Goal: Check status

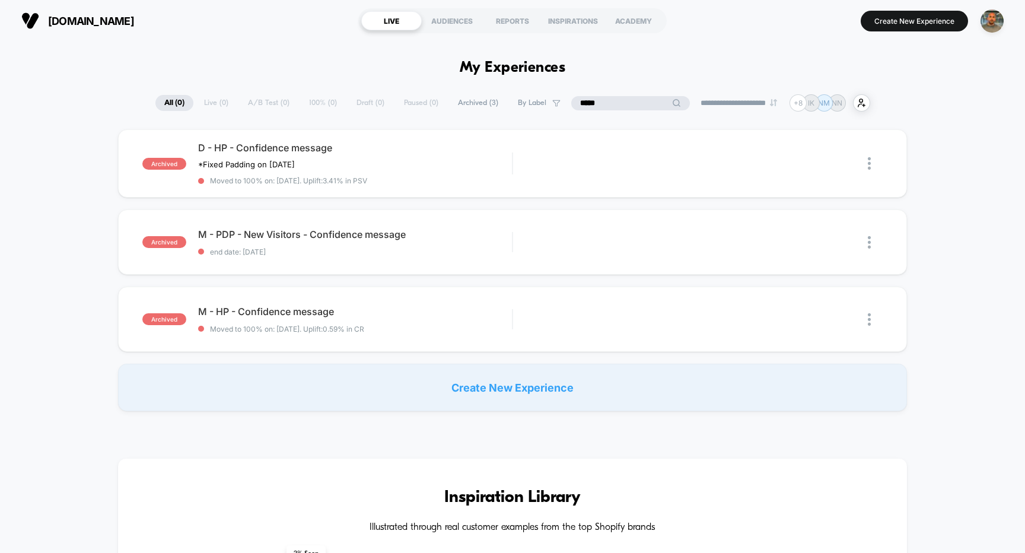
click at [622, 104] on input "*****" at bounding box center [630, 103] width 119 height 14
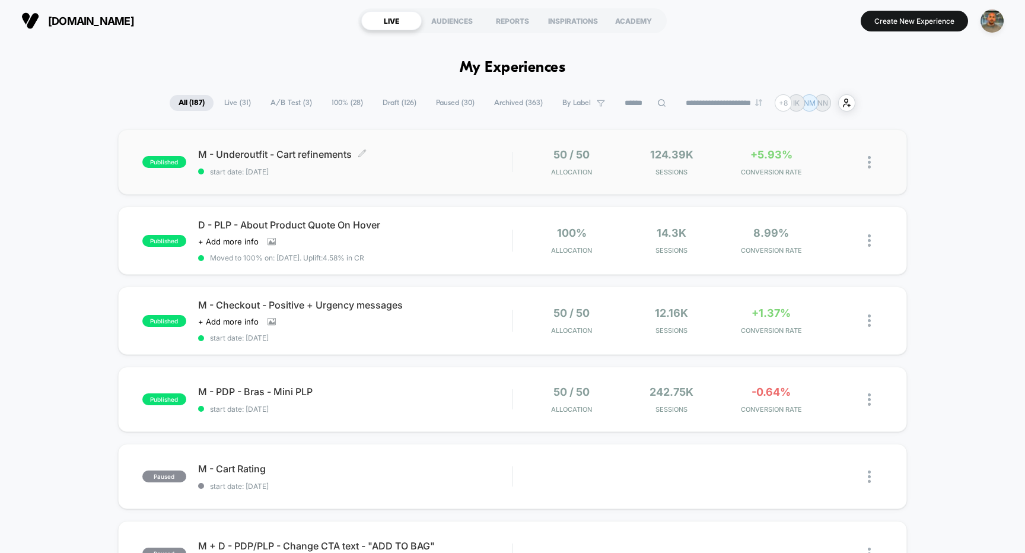
click at [397, 175] on span "start date: 9/30/2025" at bounding box center [355, 171] width 314 height 9
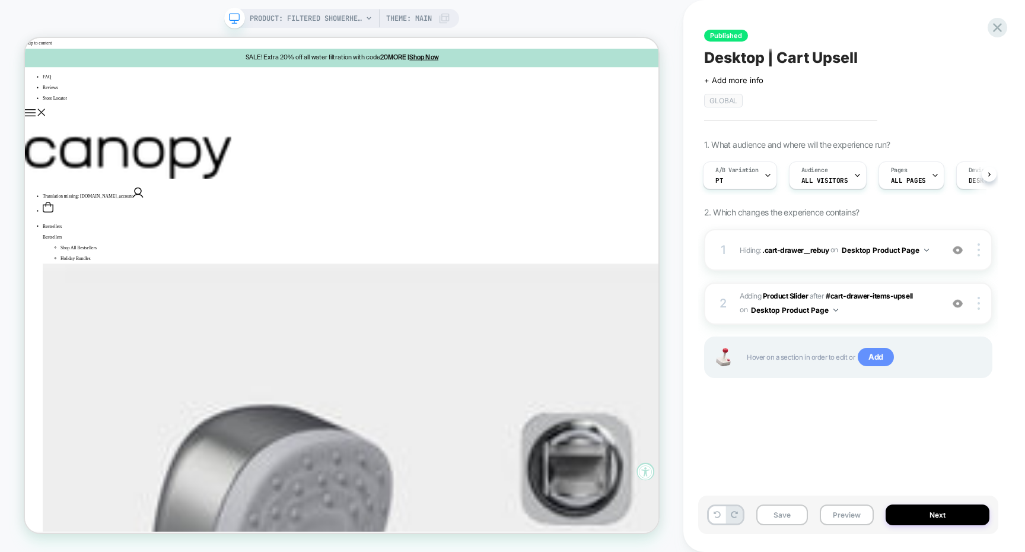
click at [887, 355] on span "Add" at bounding box center [876, 357] width 36 height 19
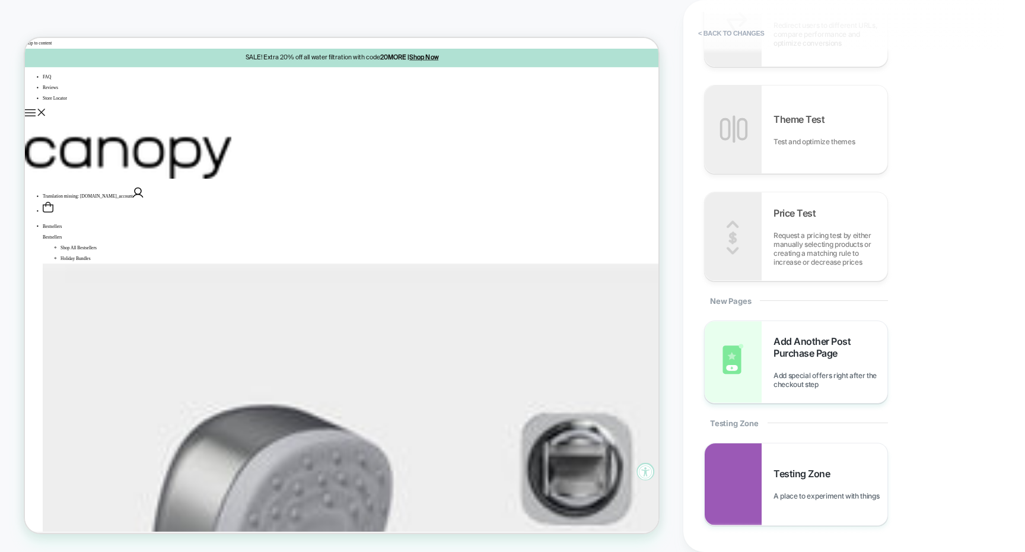
scroll to position [1155, 0]
